Goal: Information Seeking & Learning: Find specific fact

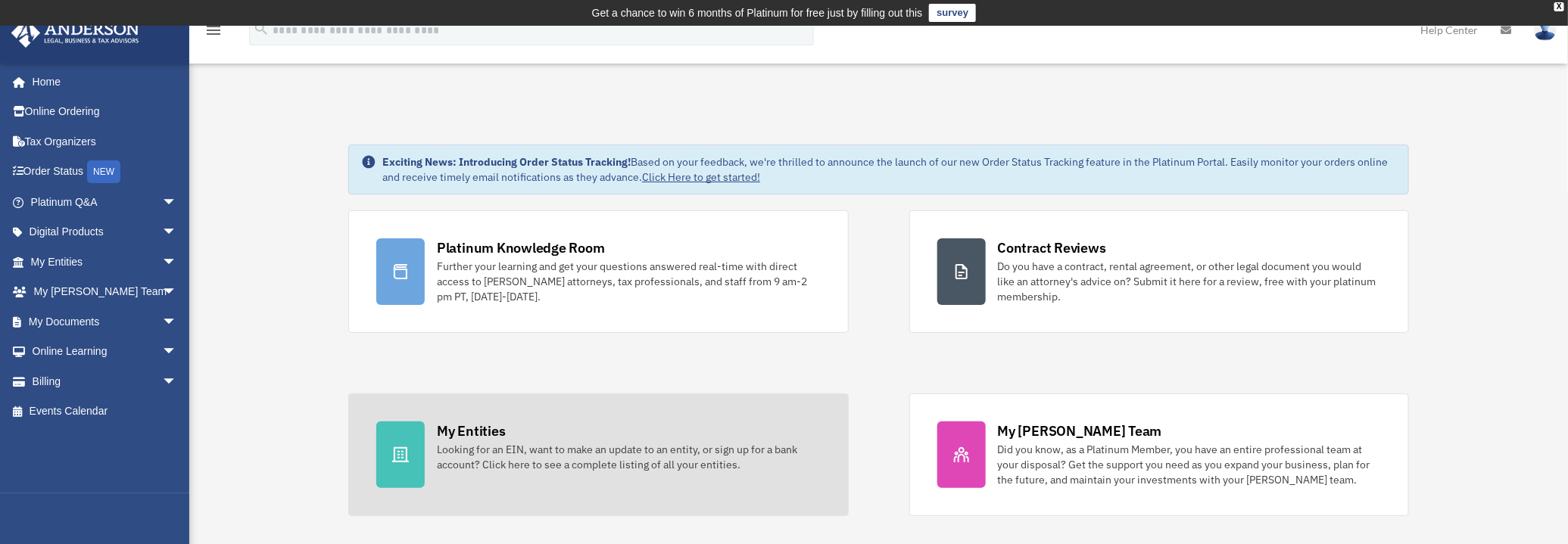
click at [719, 445] on div "Looking for an EIN, want to make an update to an entity, or sign up for a bank …" at bounding box center [627, 457] width 383 height 30
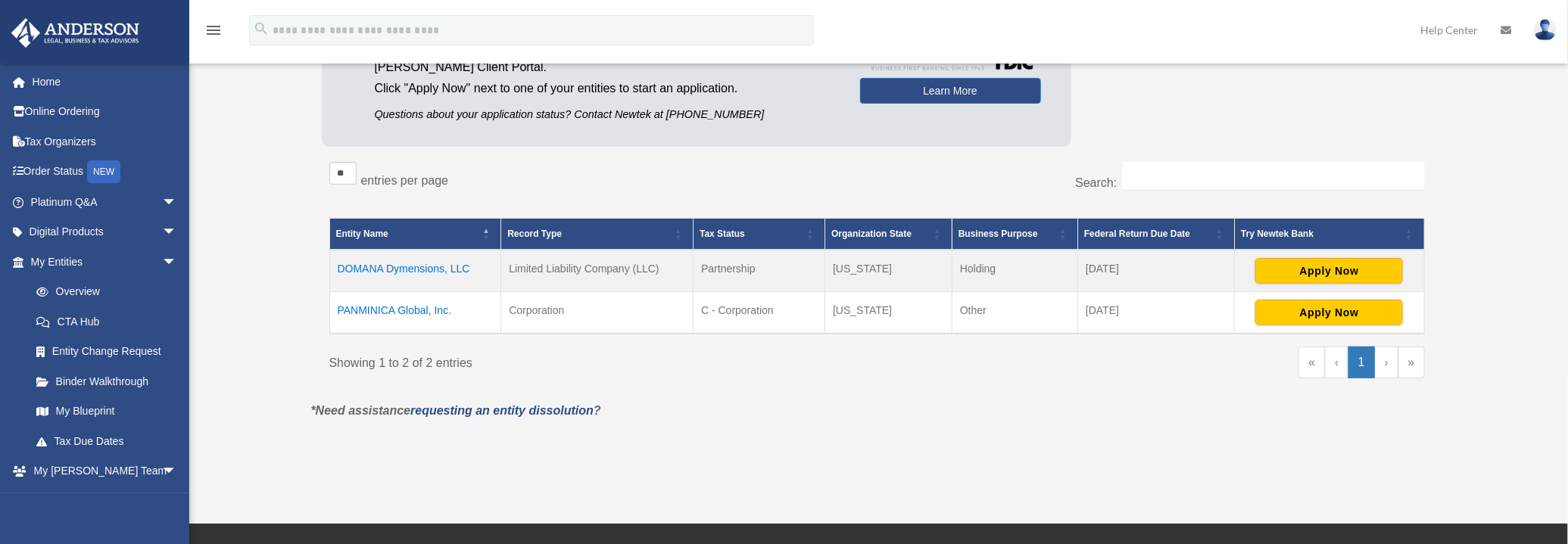
scroll to position [206, 0]
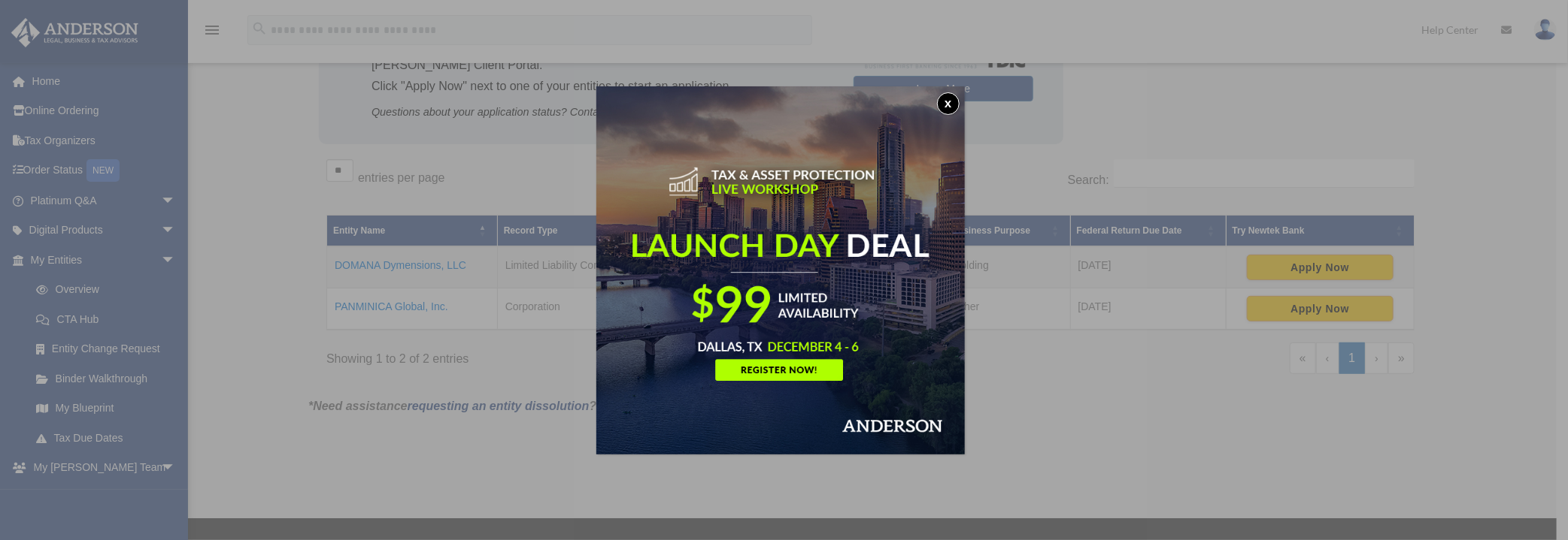
click at [951, 99] on button "x" at bounding box center [948, 103] width 22 height 22
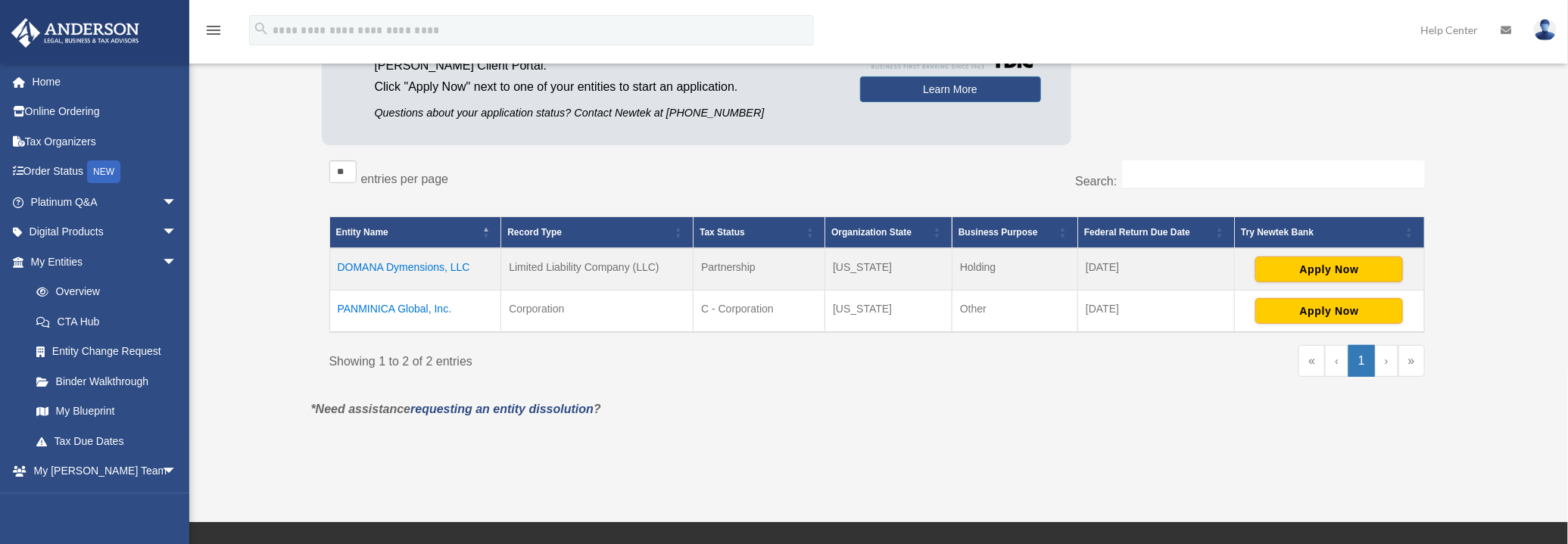
click at [405, 306] on td "PANMINICA Global, Inc." at bounding box center [415, 311] width 172 height 43
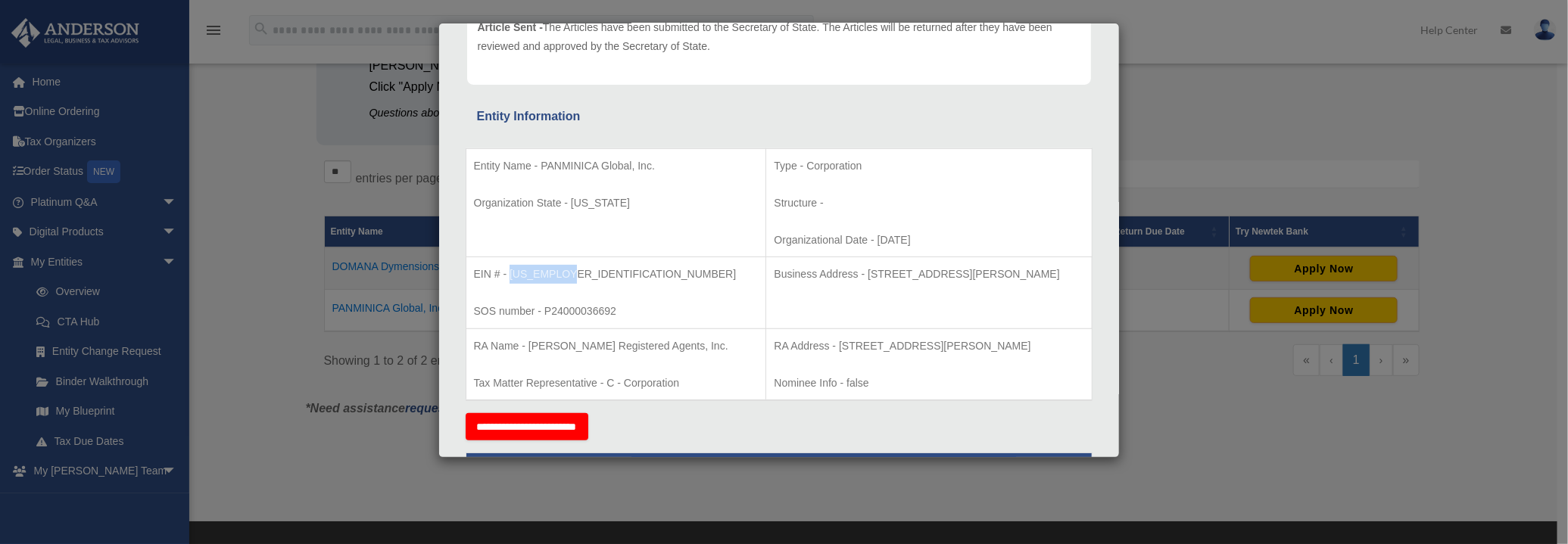
drag, startPoint x: 583, startPoint y: 265, endPoint x: 509, endPoint y: 266, distance: 74.0
click at [509, 266] on p "EIN # - [US_EMPLOYER_IDENTIFICATION_NUMBER]" at bounding box center [617, 274] width 285 height 19
click at [615, 276] on p "EIN # - [US_EMPLOYER_IDENTIFICATION_NUMBER]" at bounding box center [617, 274] width 285 height 19
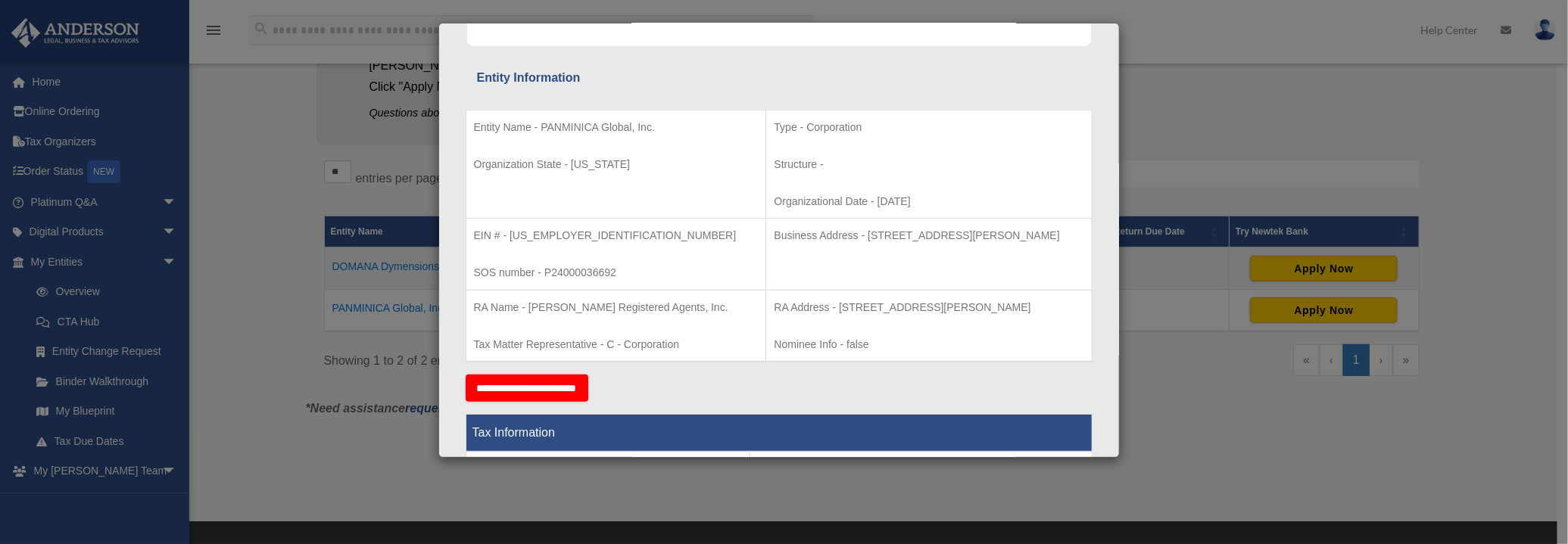
scroll to position [274, 0]
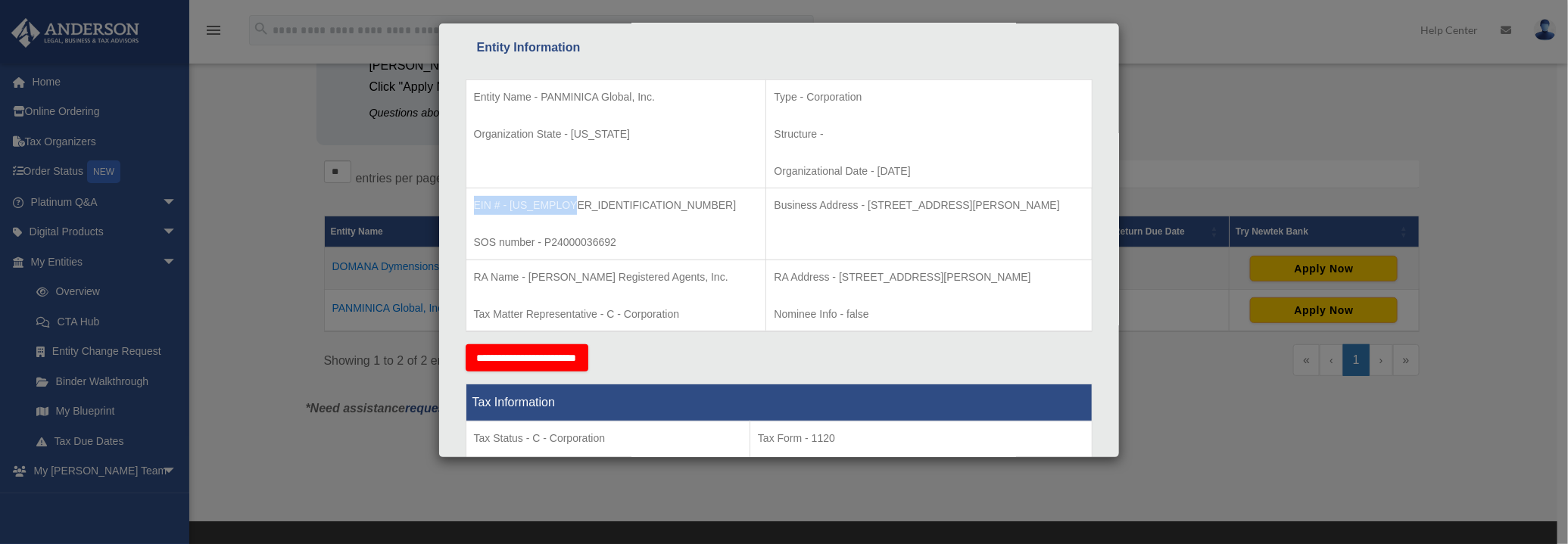
drag, startPoint x: 602, startPoint y: 210, endPoint x: 475, endPoint y: 206, distance: 127.1
click at [475, 206] on p "EIN # - [US_EMPLOYER_IDENTIFICATION_NUMBER]" at bounding box center [617, 206] width 285 height 19
copy p "EIN # - [US_EMPLOYER_IDENTIFICATION_NUMBER]"
drag, startPoint x: 813, startPoint y: 204, endPoint x: 1065, endPoint y: 207, distance: 252.0
click at [1065, 207] on p "Business Address - [STREET_ADDRESS][PERSON_NAME]" at bounding box center [928, 206] width 309 height 19
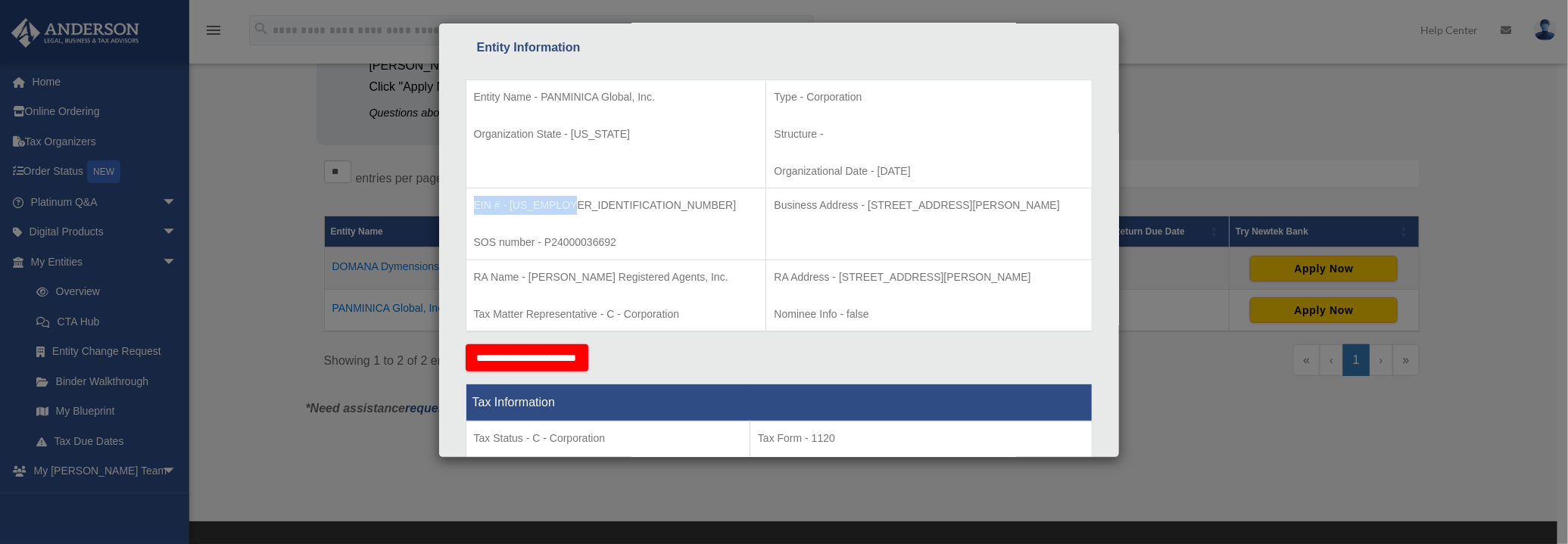
copy p "[STREET_ADDRESS][PERSON_NAME]"
